Goal: Task Accomplishment & Management: Manage account settings

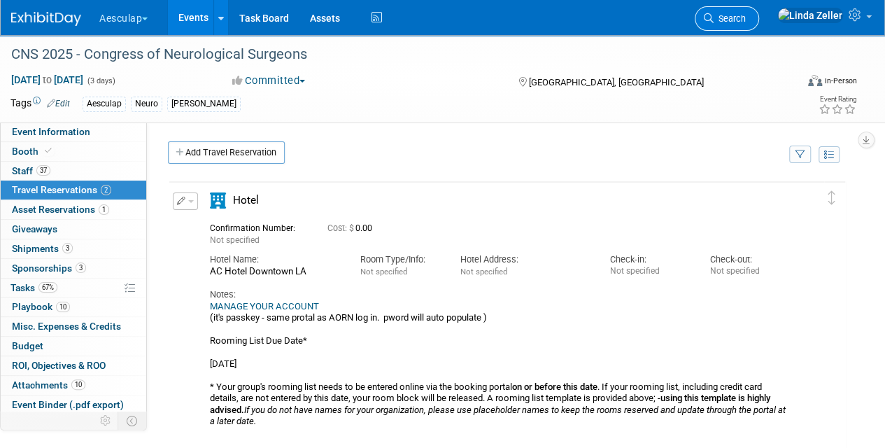
click at [746, 18] on span "Search" at bounding box center [730, 18] width 32 height 10
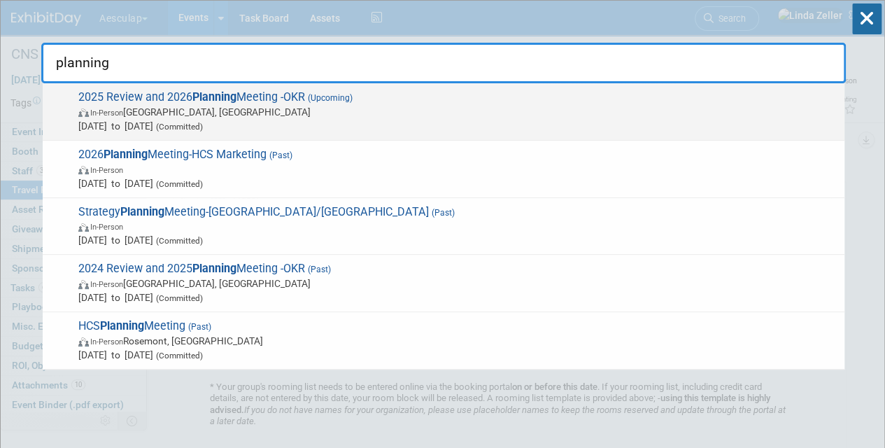
type input "planning"
click at [157, 111] on span "In-Person San Diego, CA" at bounding box center [457, 112] width 759 height 14
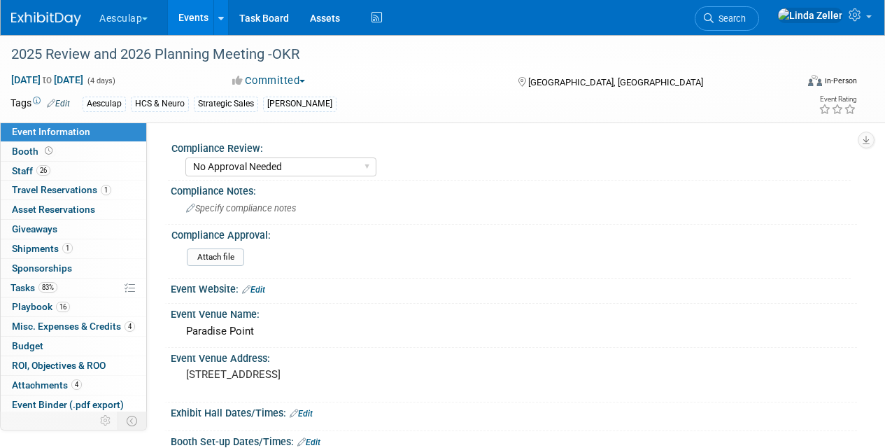
select select "No Approval Needed"
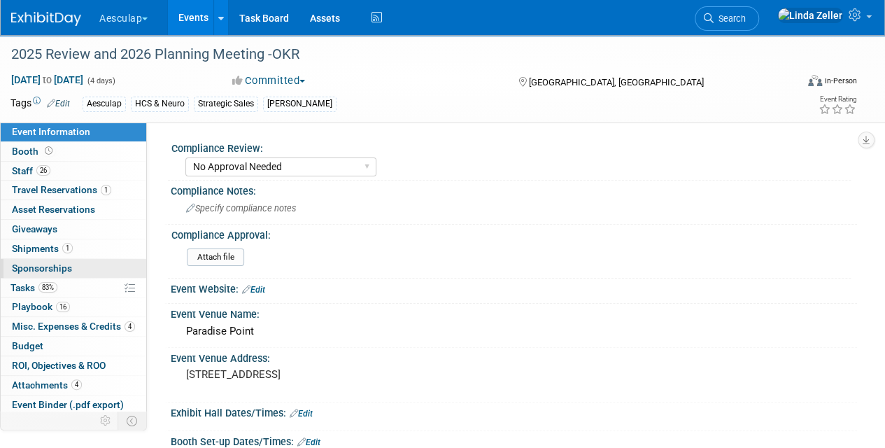
scroll to position [76, 0]
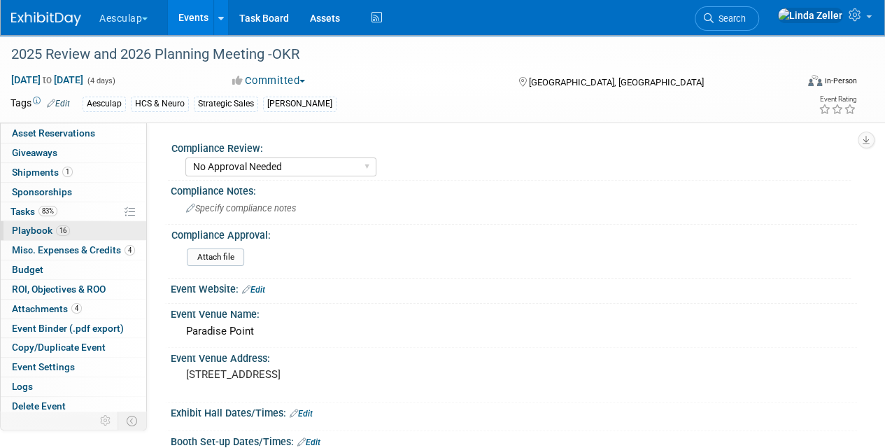
click at [20, 225] on span "Playbook 16" at bounding box center [41, 230] width 58 height 11
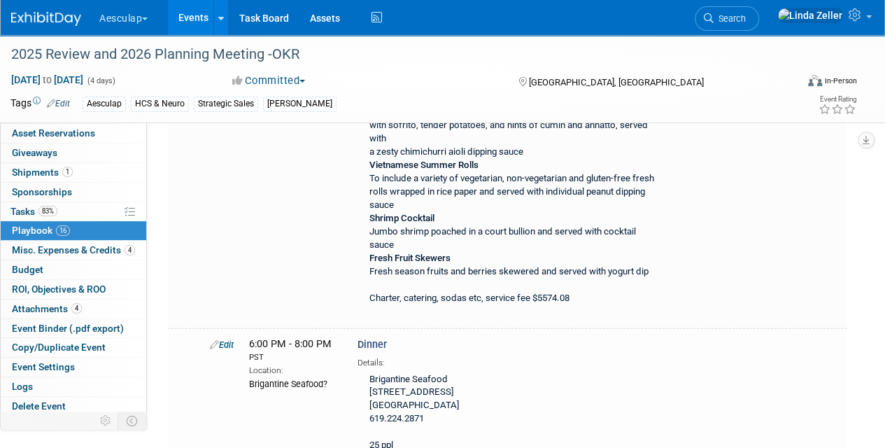
scroll to position [4480, 0]
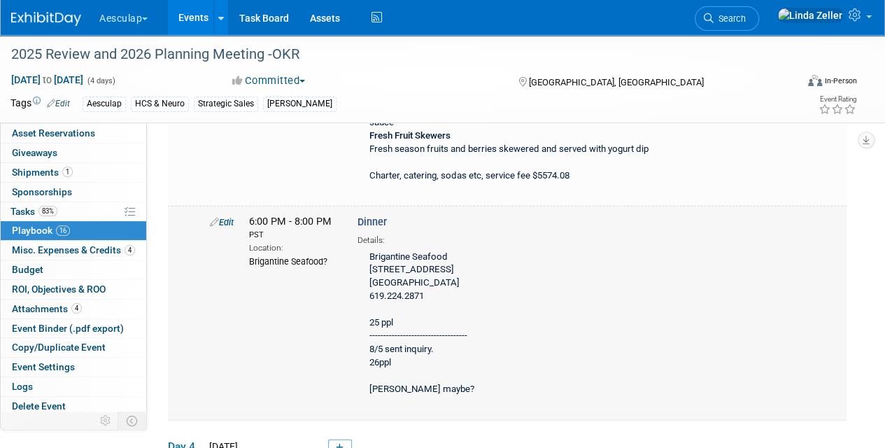
click at [224, 221] on div "Edit" at bounding box center [218, 222] width 39 height 14
click at [224, 225] on link "Edit" at bounding box center [222, 222] width 24 height 10
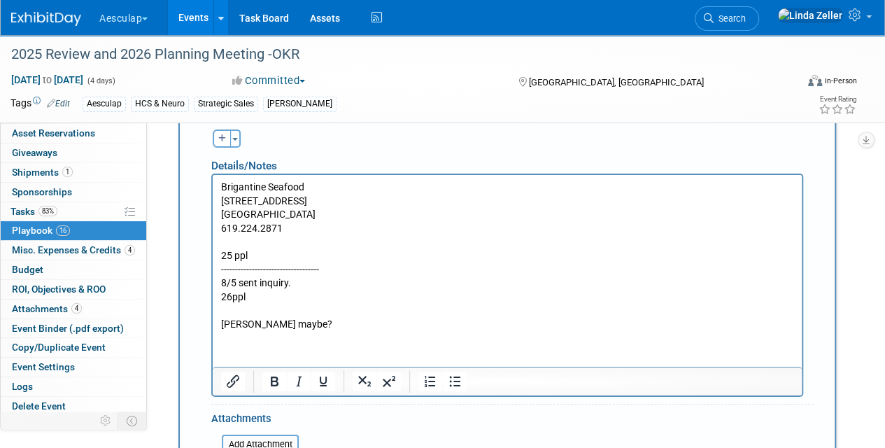
scroll to position [5022, 0]
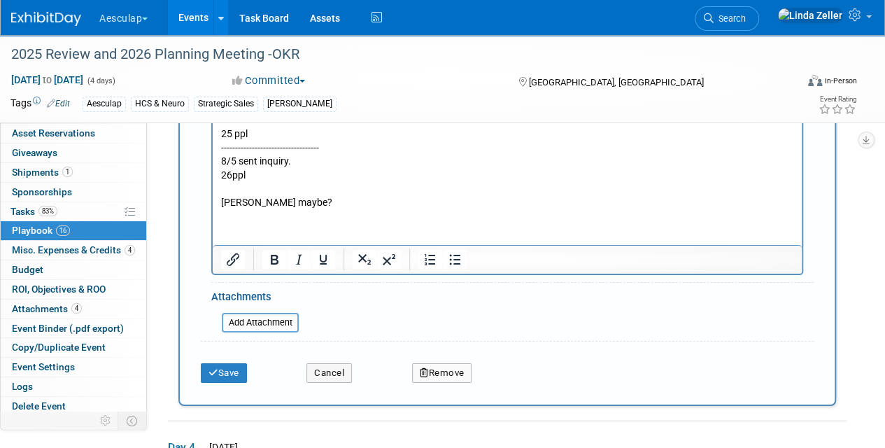
click at [231, 134] on p "Brigantine Seafood 2725 Shelter Island Dr San Diego, CA 92106 619.224.2871 25 p…" at bounding box center [507, 134] width 573 height 151
click at [223, 374] on button "Save" at bounding box center [224, 373] width 46 height 20
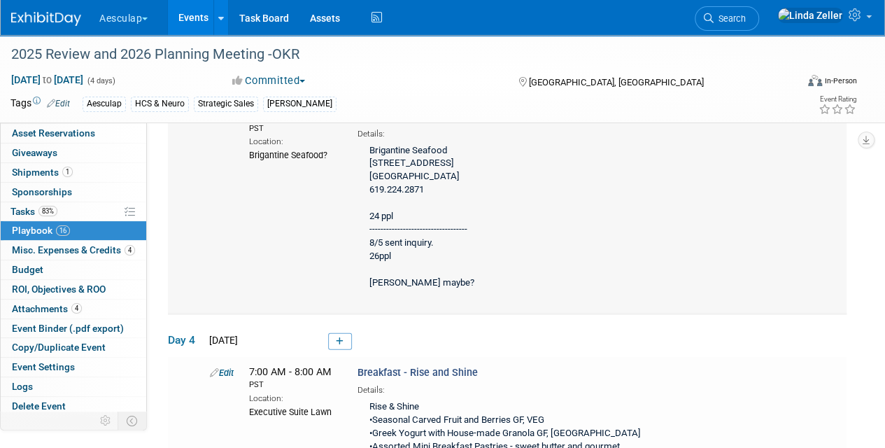
scroll to position [4516, 0]
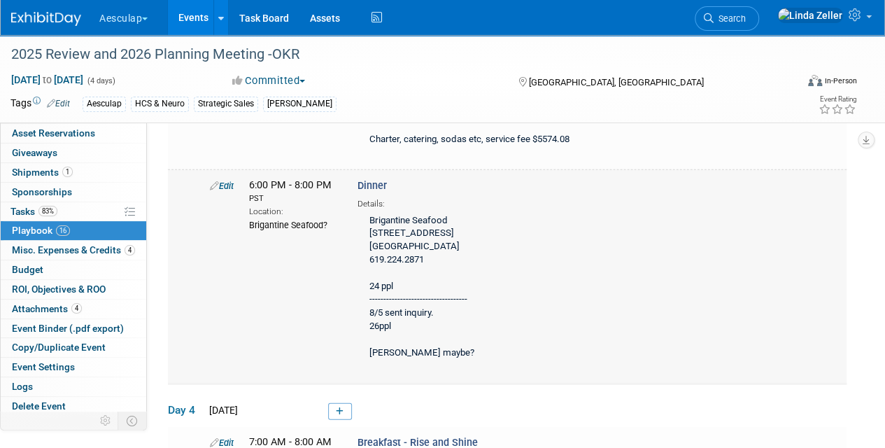
click at [226, 188] on link "Edit" at bounding box center [222, 186] width 24 height 10
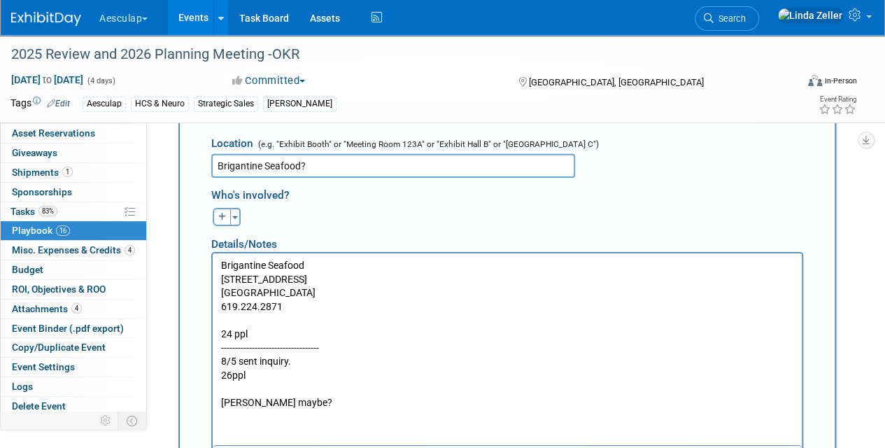
scroll to position [4882, 0]
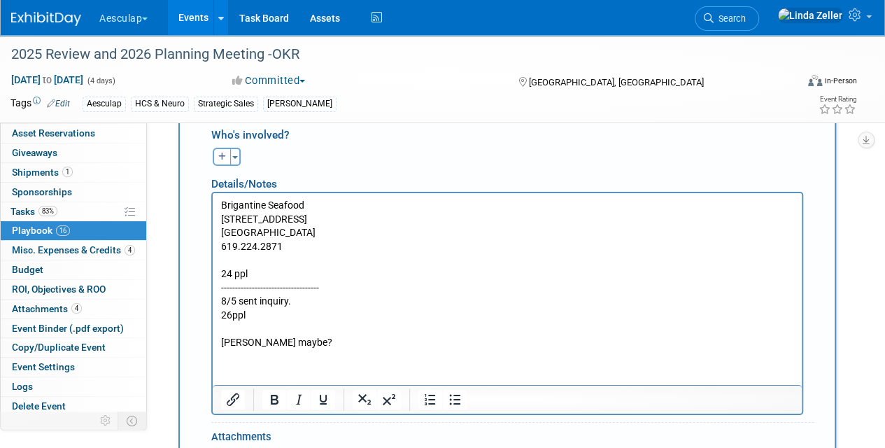
click at [230, 263] on p "Brigantine Seafood 2725 Shelter Island Dr San Diego, CA 92106 619.224.2871 24 p…" at bounding box center [507, 274] width 573 height 151
click at [228, 261] on p "Brigantine Seafood 2725 Shelter Island Dr San Diego, CA 92106 619.224.2871 wed …" at bounding box center [507, 274] width 573 height 151
click at [218, 256] on html "Brigantine Seafood 2725 Shelter Island Dr San Diego, CA 92106 619.224.2871 Wed …" at bounding box center [507, 271] width 589 height 157
click at [220, 258] on body "Brigantine Seafood 2725 Shelter Island Dr San Diego, CA 92106 619.224.2871 Wed …" at bounding box center [507, 274] width 575 height 151
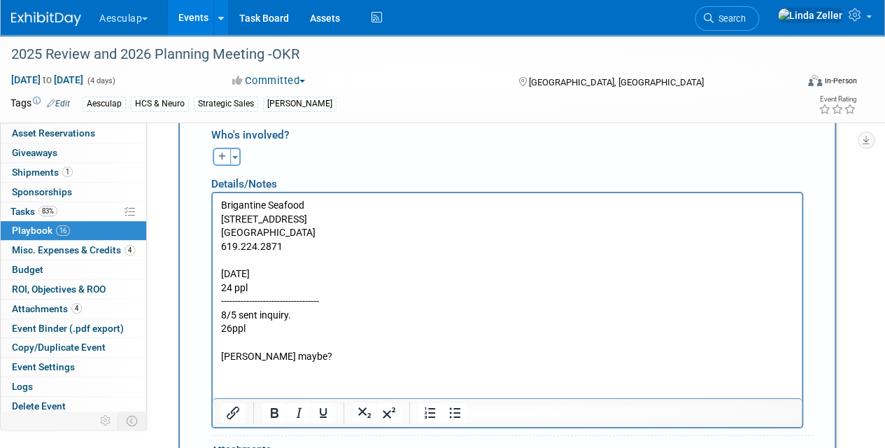
click at [246, 273] on p "Wed sept 10th 24 ppl ----------------------------------- 8/5 sent inquiry. 26pp…" at bounding box center [507, 315] width 573 height 96
drag, startPoint x: 293, startPoint y: 356, endPoint x: 216, endPoint y: 354, distance: 77.0
click at [216, 354] on html "Brigantine Seafood 2725 Shelter Island Dr San Diego, CA 92106 619.224.2871 Wed …" at bounding box center [507, 278] width 589 height 170
click at [248, 288] on p "Wed Sept 10th 24 ppl ----------------------------------- 8/5 sent inquiry. 26ppl" at bounding box center [507, 315] width 573 height 96
click at [253, 287] on p "Wed Sept 10th 24 ppl ----------------------------------- 8/5 sent inquiry. 26ppl" at bounding box center [507, 315] width 573 height 96
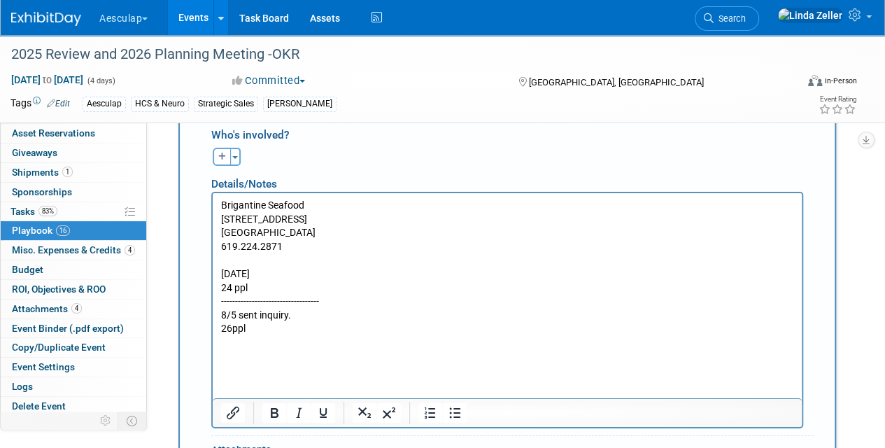
click at [248, 288] on p "Wed Sept 10th 24 ppl ----------------------------------- 8/5 sent inquiry. 26ppl" at bounding box center [507, 315] width 573 height 96
drag, startPoint x: 222, startPoint y: 328, endPoint x: 252, endPoint y: 324, distance: 30.3
click at [252, 324] on p "Wed Sept 10th 24 ppl ----------------------------------- 8/5 sent inquiry. 26ppl" at bounding box center [507, 315] width 573 height 96
drag, startPoint x: 295, startPoint y: 313, endPoint x: 221, endPoint y: 317, distance: 73.6
click at [221, 317] on p "Wed Sept 10th 24 ppl ----------------------------------- 8/5 sent inquiry. 26ppl" at bounding box center [507, 315] width 573 height 96
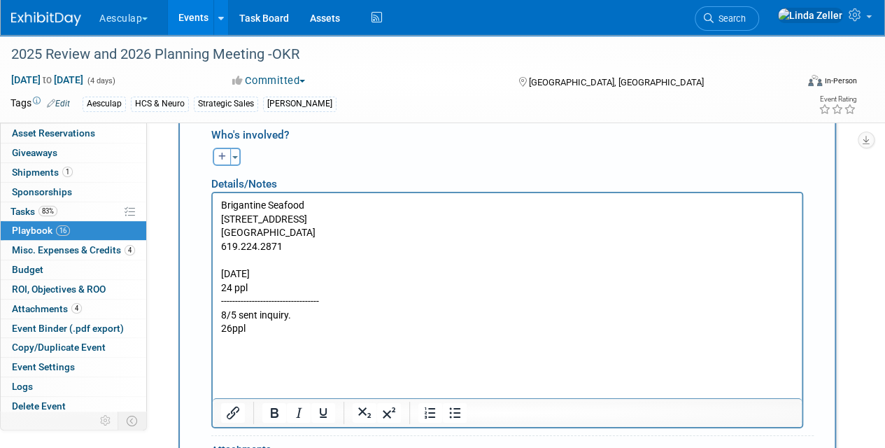
click at [246, 329] on p "Wed Sept 10th 24 ppl ----------------------------------- 8/5 sent inquiry. 26ppl" at bounding box center [507, 315] width 573 height 96
click at [248, 288] on p "Wed Sept 10th 24 ppl ----------------------------------- 8/5 sent inquiry. 26ppl" at bounding box center [507, 315] width 573 height 96
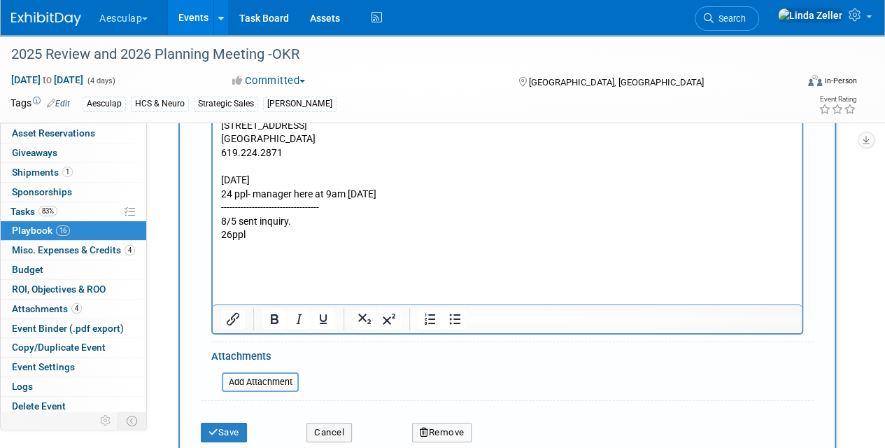
scroll to position [5022, 0]
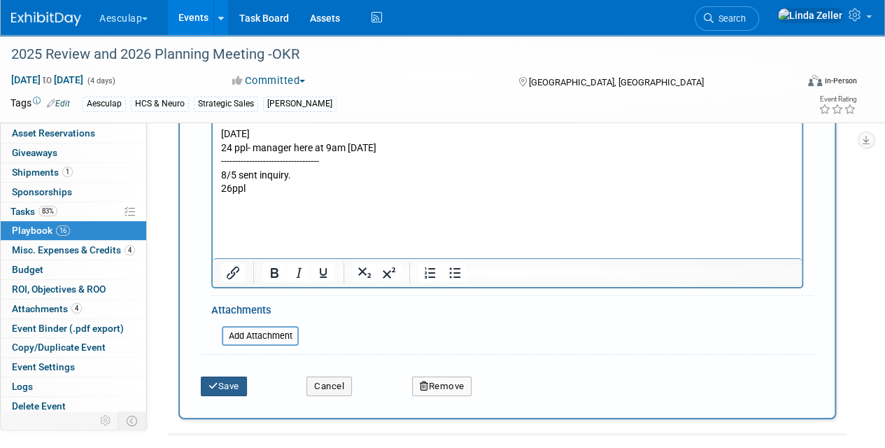
click at [241, 388] on button "Save" at bounding box center [224, 387] width 46 height 20
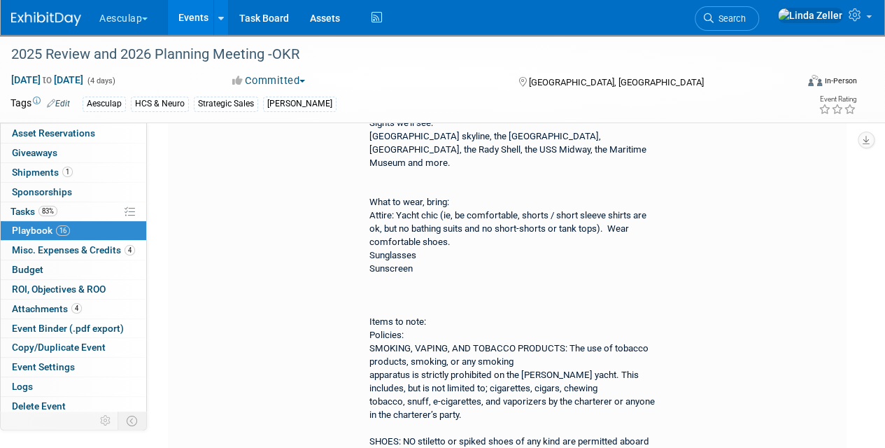
scroll to position [4516, 0]
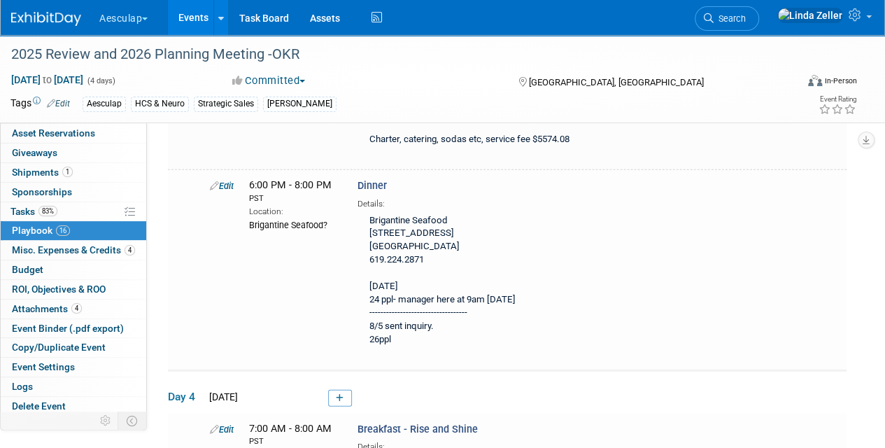
click at [141, 19] on button "Aesculap" at bounding box center [131, 15] width 67 height 31
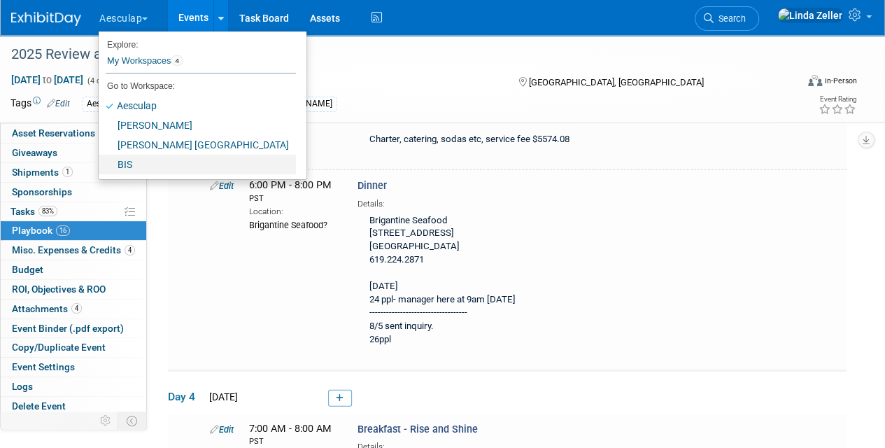
click at [139, 159] on link "BIS" at bounding box center [197, 165] width 197 height 20
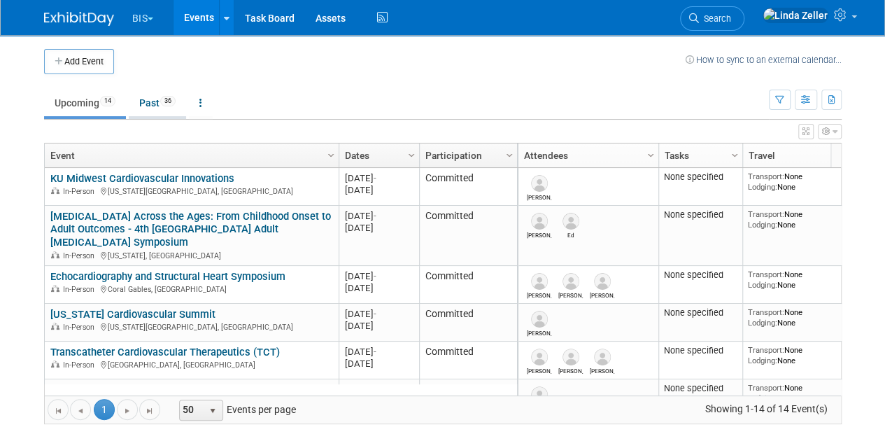
click at [148, 94] on link "Past 36" at bounding box center [157, 103] width 57 height 27
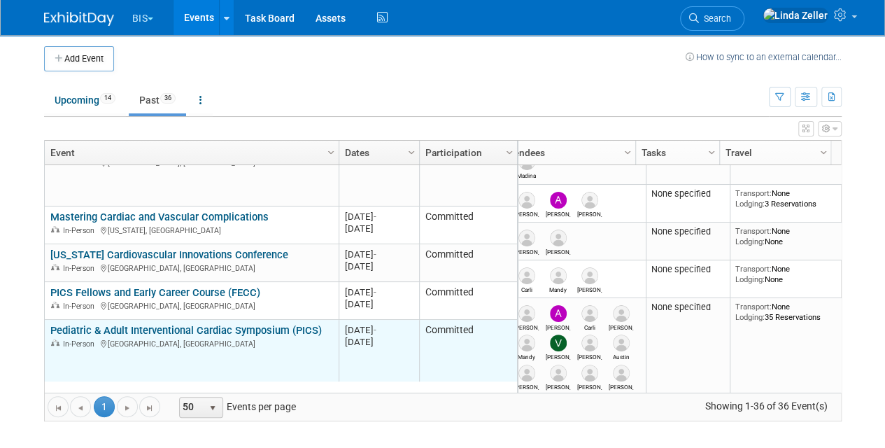
click at [191, 324] on link "Pediatric & Adult Interventional Cardiac Symposium (PICS)" at bounding box center [186, 330] width 272 height 13
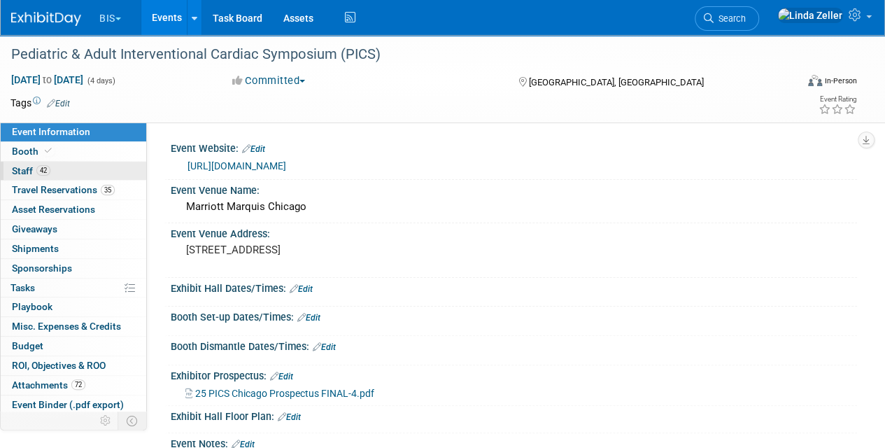
click at [22, 167] on span "Staff 42" at bounding box center [31, 170] width 38 height 11
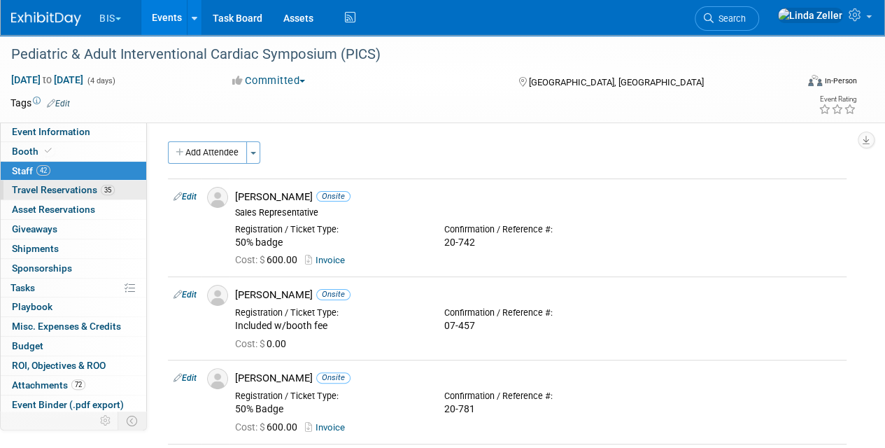
click at [17, 192] on span "Travel Reservations 35" at bounding box center [63, 189] width 103 height 11
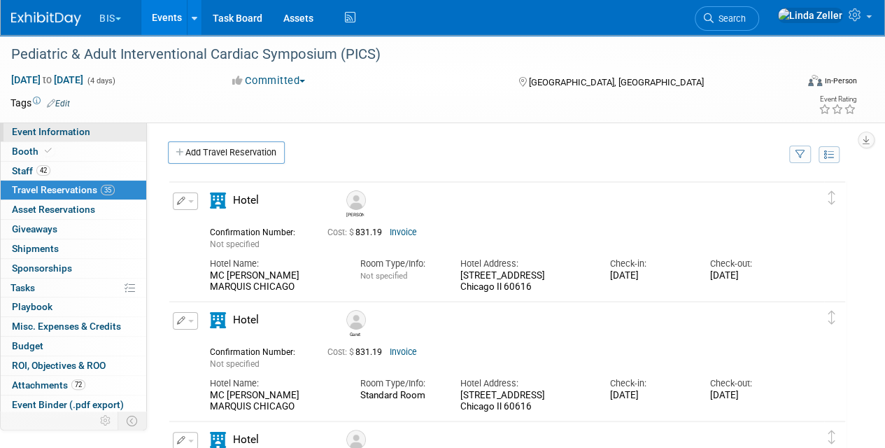
click at [52, 133] on span "Event Information" at bounding box center [51, 131] width 78 height 11
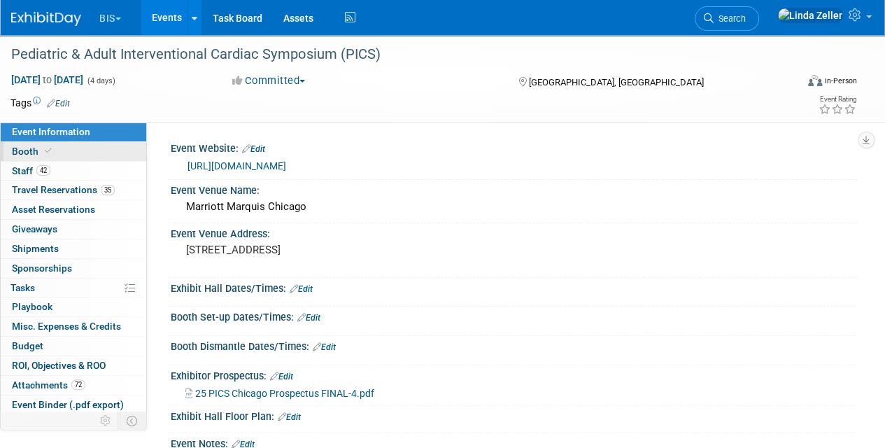
click at [34, 149] on span "Booth" at bounding box center [33, 151] width 43 height 11
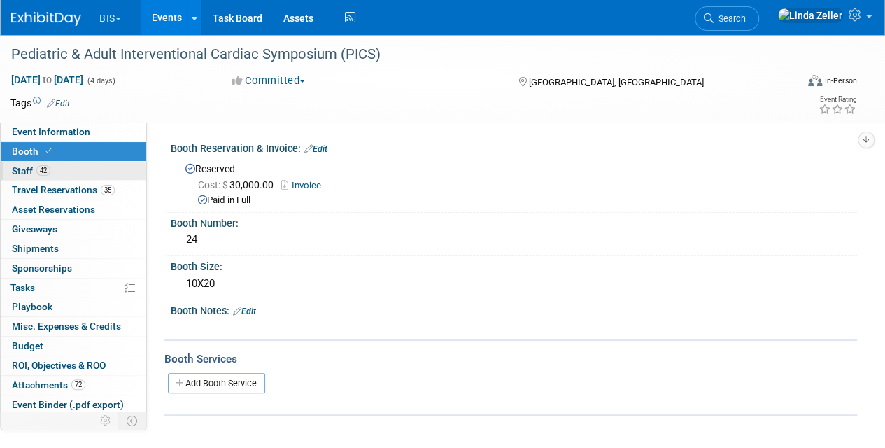
click at [37, 169] on span "42" at bounding box center [43, 170] width 14 height 10
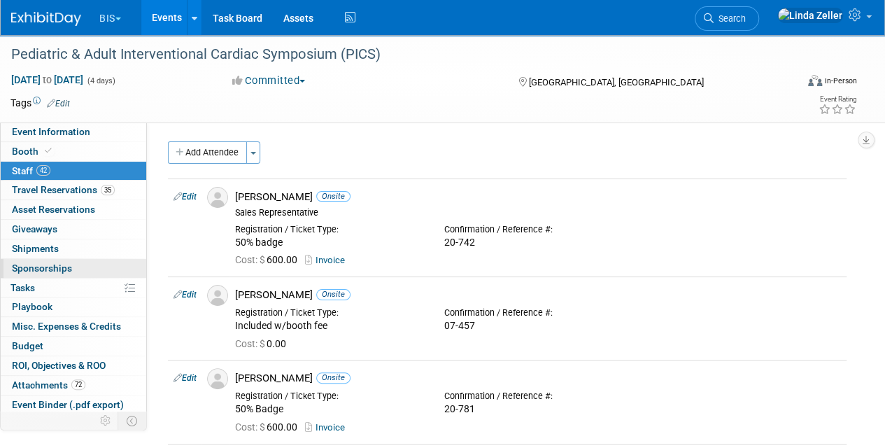
click at [48, 262] on span "Sponsorships 0" at bounding box center [42, 267] width 60 height 11
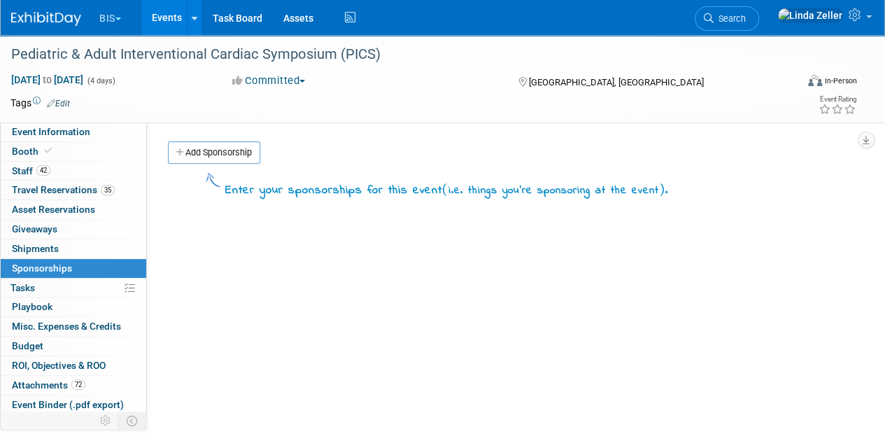
click at [126, 17] on button "BIS" at bounding box center [118, 15] width 41 height 31
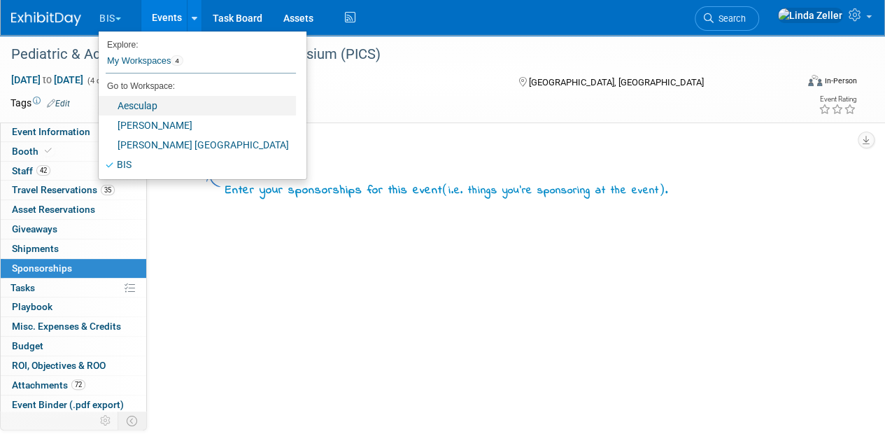
click at [130, 101] on link "Aesculap" at bounding box center [197, 106] width 197 height 20
